Goal: Task Accomplishment & Management: Use online tool/utility

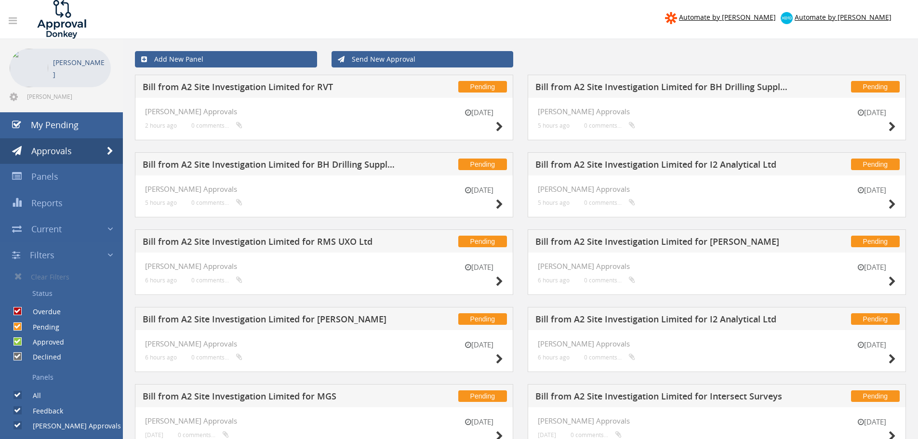
click at [18, 324] on input "Pending" at bounding box center [16, 326] width 6 height 6
checkbox input "false"
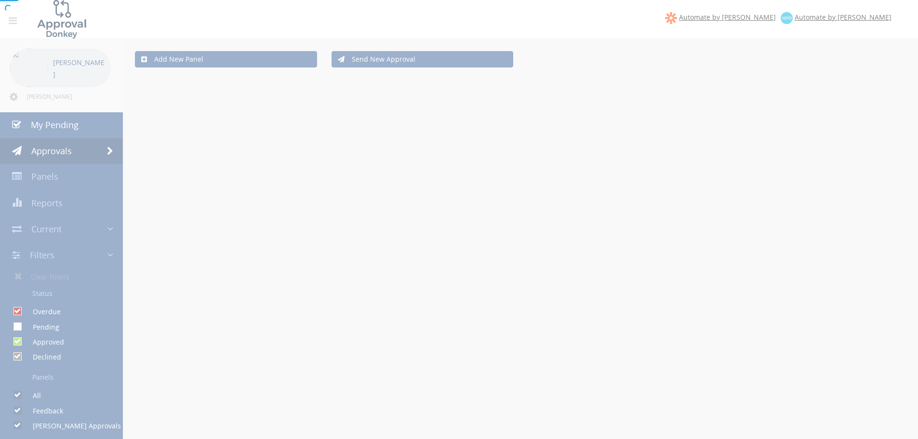
click at [19, 342] on div at bounding box center [459, 219] width 918 height 439
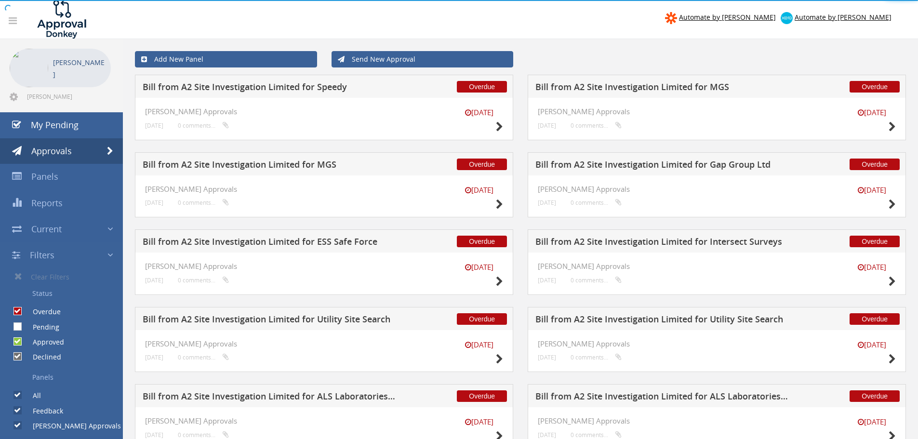
click at [19, 342] on input "Approved" at bounding box center [16, 342] width 6 height 6
checkbox input "false"
click at [18, 358] on input "Declined" at bounding box center [16, 357] width 6 height 6
checkbox input "false"
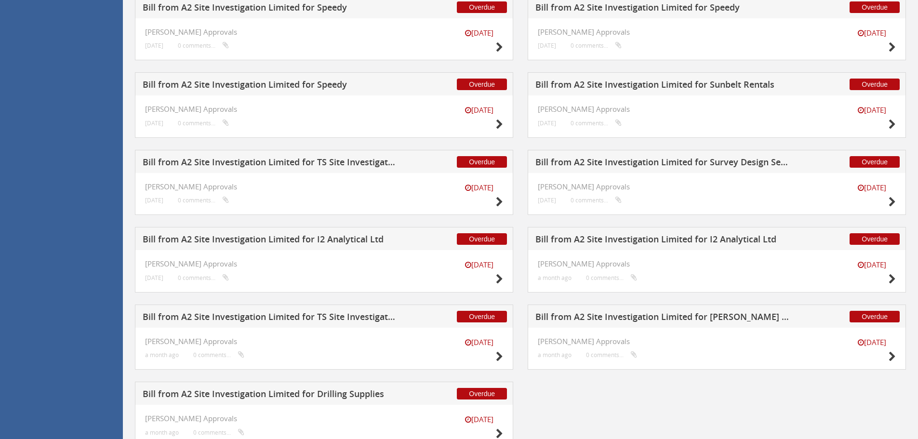
scroll to position [660, 0]
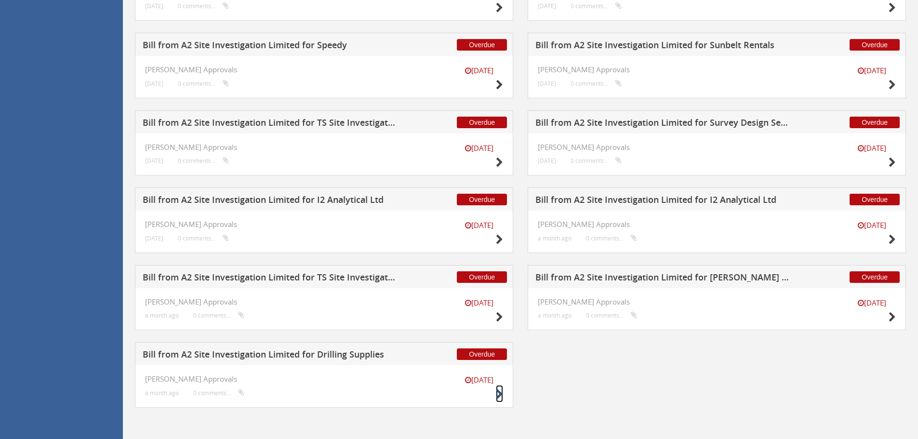
click at [499, 395] on icon at bounding box center [499, 394] width 7 height 10
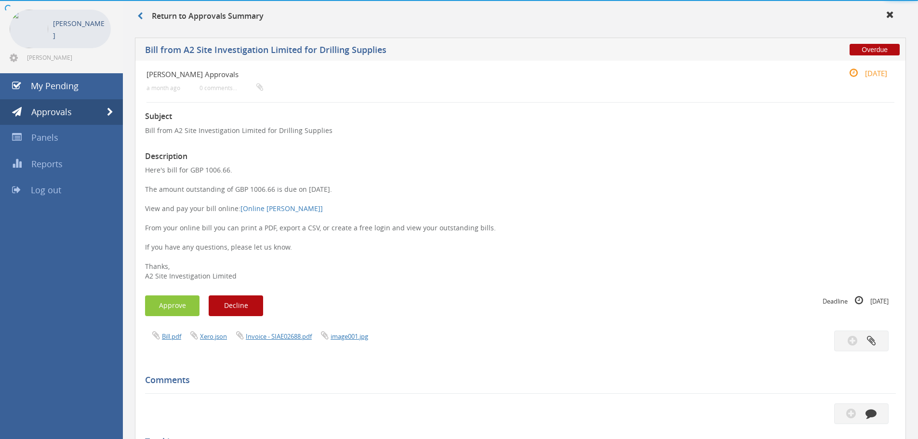
scroll to position [278, 0]
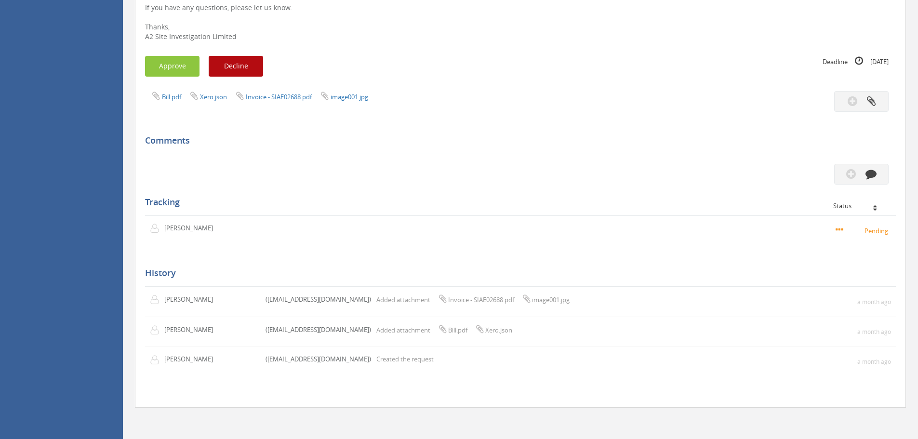
click at [267, 102] on div "Bill.pdf Xero.json Invoice - SIAE02688.pdf image001.jpg" at bounding box center [329, 96] width 382 height 11
click at [268, 99] on link "Invoice - SIAE02688.pdf" at bounding box center [279, 96] width 66 height 9
click at [182, 69] on button "Approve" at bounding box center [172, 66] width 54 height 21
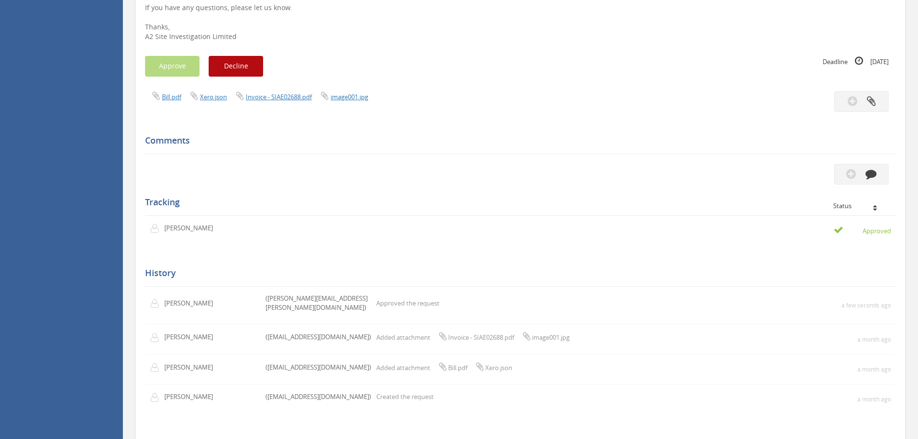
scroll to position [39, 0]
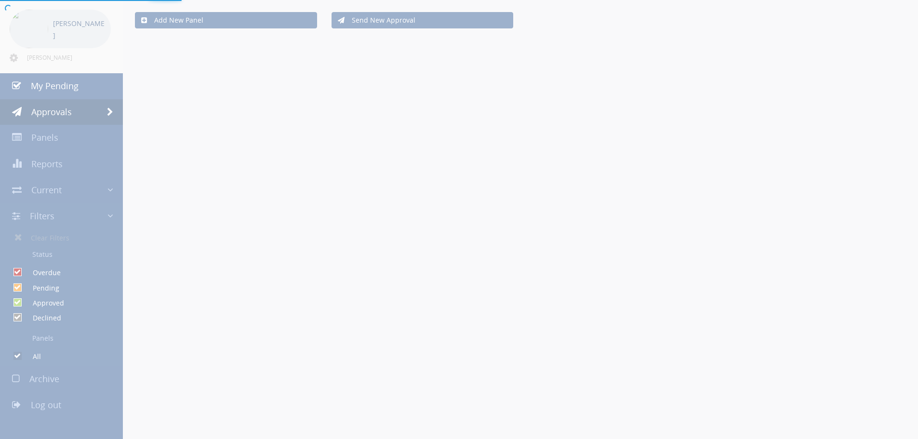
checkbox input "false"
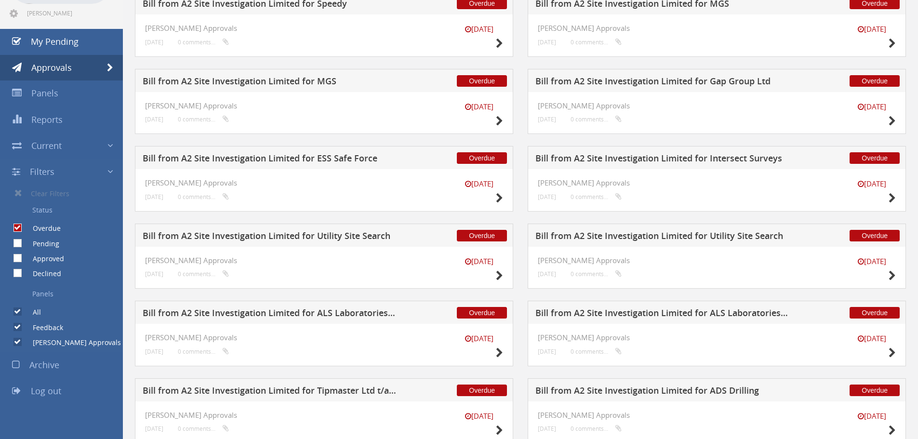
scroll to position [82, 0]
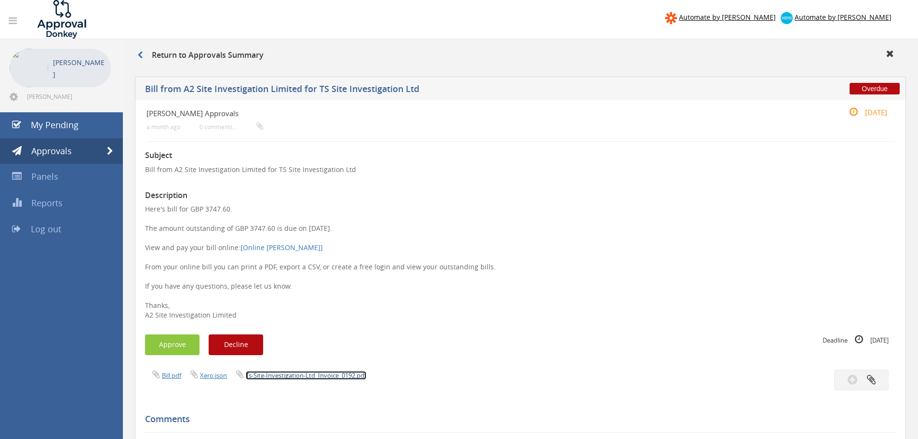
click at [291, 371] on link "Ts-Site-Investigation-Ltd_Invoice_0192.pdf" at bounding box center [306, 375] width 120 height 9
click at [291, 378] on link "Ts-Site-Investigation-Ltd_Invoice_0192.pdf" at bounding box center [306, 375] width 120 height 9
click at [160, 353] on button "Approve" at bounding box center [172, 344] width 54 height 21
click at [308, 378] on link "Ts-Site-Investigation-Ltd_Invoice_0186.pdf" at bounding box center [306, 375] width 120 height 9
click at [174, 347] on button "Approve" at bounding box center [172, 344] width 54 height 21
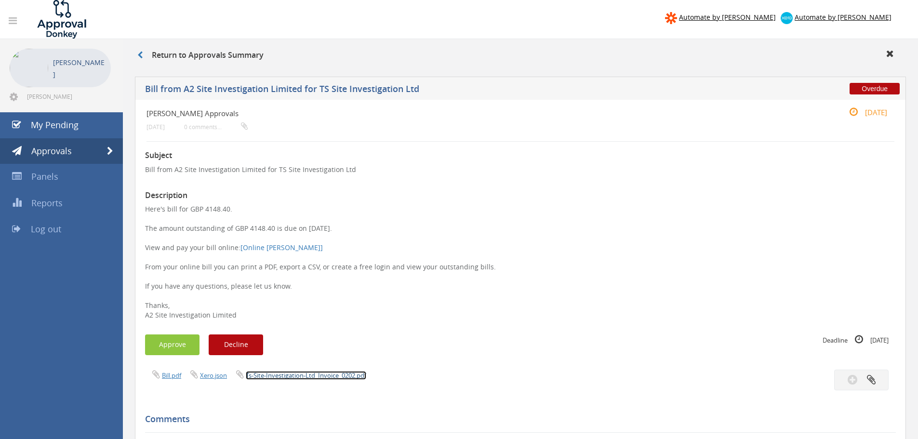
click at [265, 375] on link "Ts-Site-Investigation-Ltd_Invoice_0202.pdf" at bounding box center [306, 375] width 120 height 9
click at [298, 378] on link "Ts-Site-Investigation-Ltd_Invoice_0202.pdf" at bounding box center [306, 375] width 120 height 9
click at [172, 339] on button "Approve" at bounding box center [172, 344] width 54 height 21
